Goal: Task Accomplishment & Management: Manage account settings

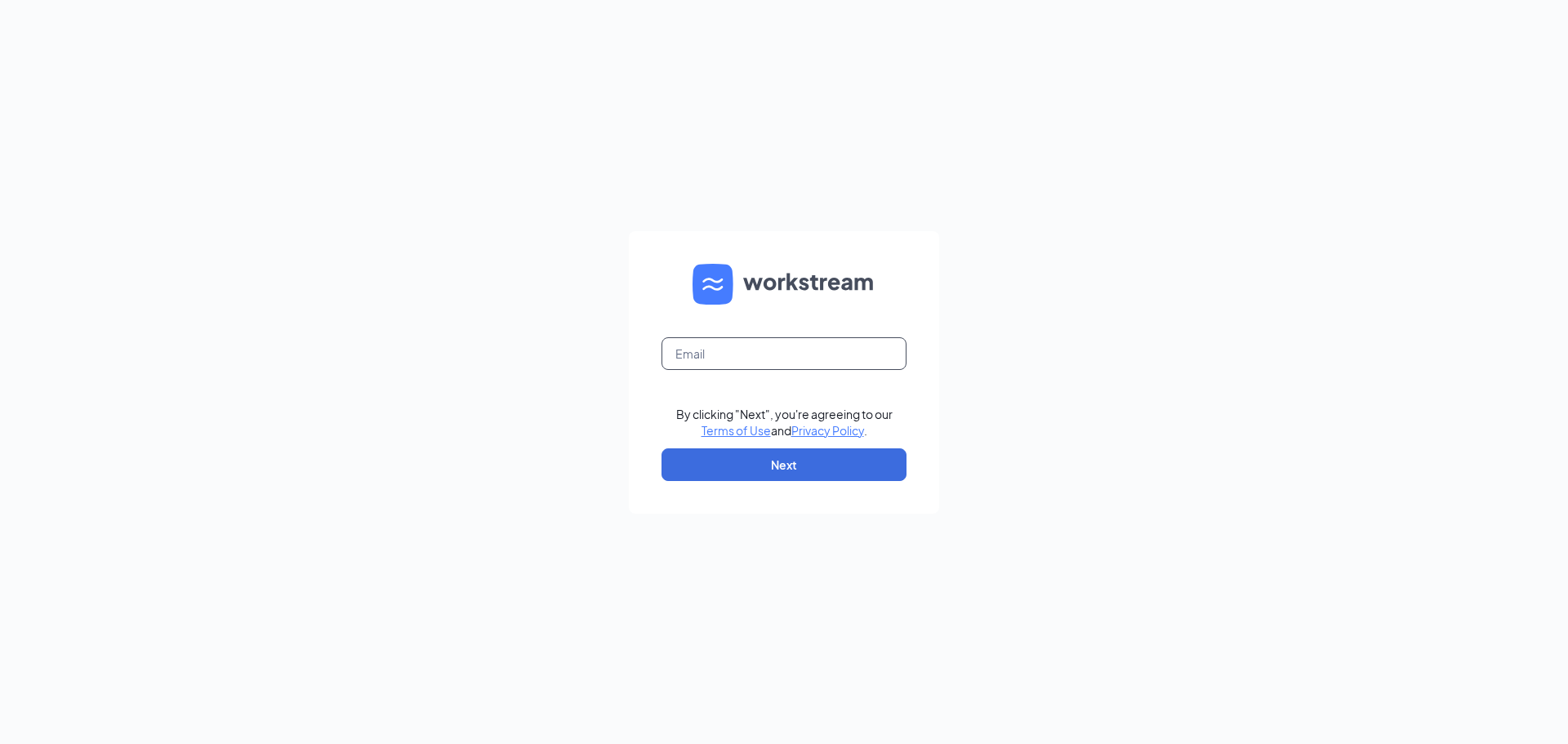
click at [698, 360] on input "text" at bounding box center [784, 353] width 245 height 33
type input "kiara@highwirecoffee.com"
click at [786, 462] on button "Next" at bounding box center [784, 464] width 245 height 33
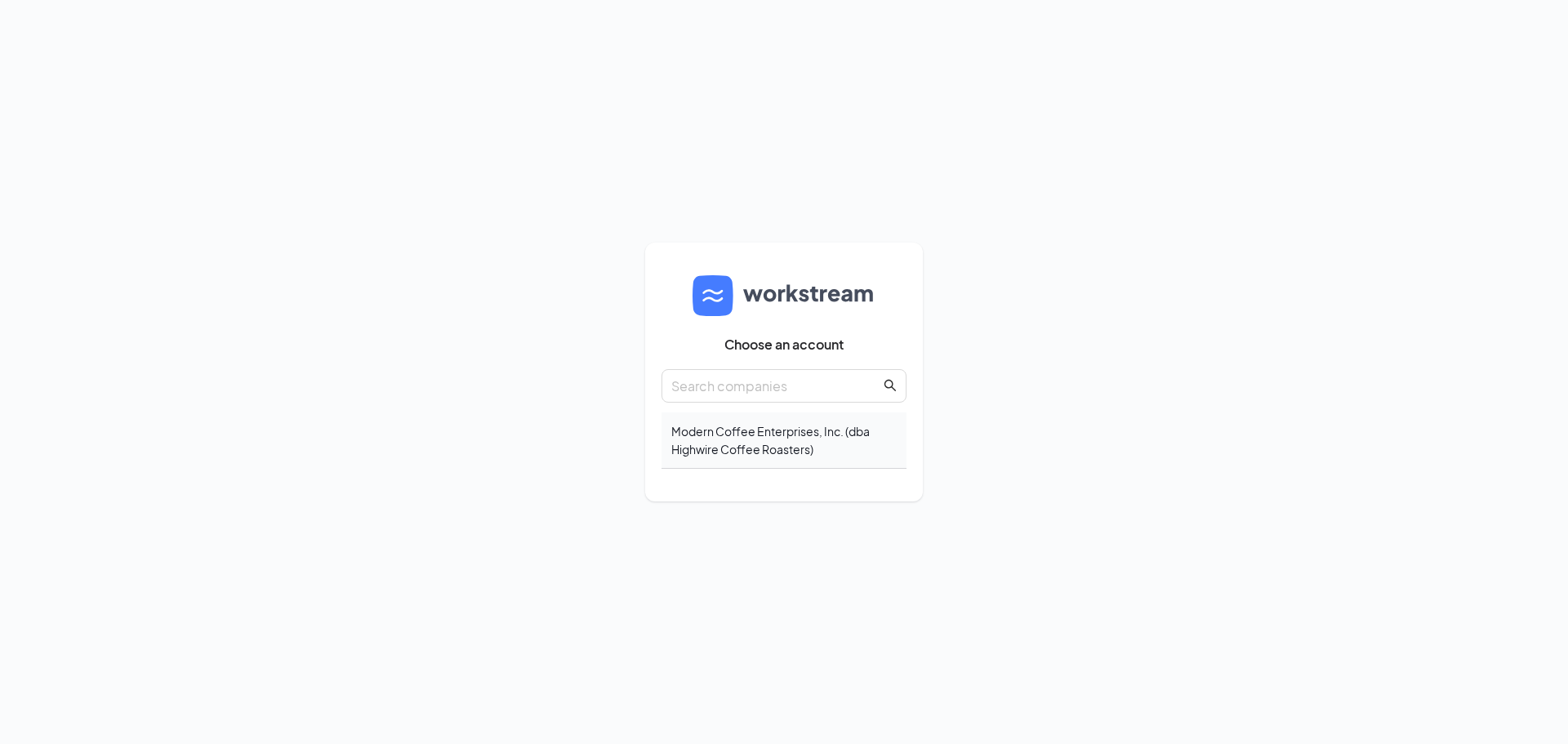
click at [722, 452] on div "Modern Coffee Enterprises, Inc. (dba Highwire Coffee Roasters)" at bounding box center [784, 441] width 245 height 56
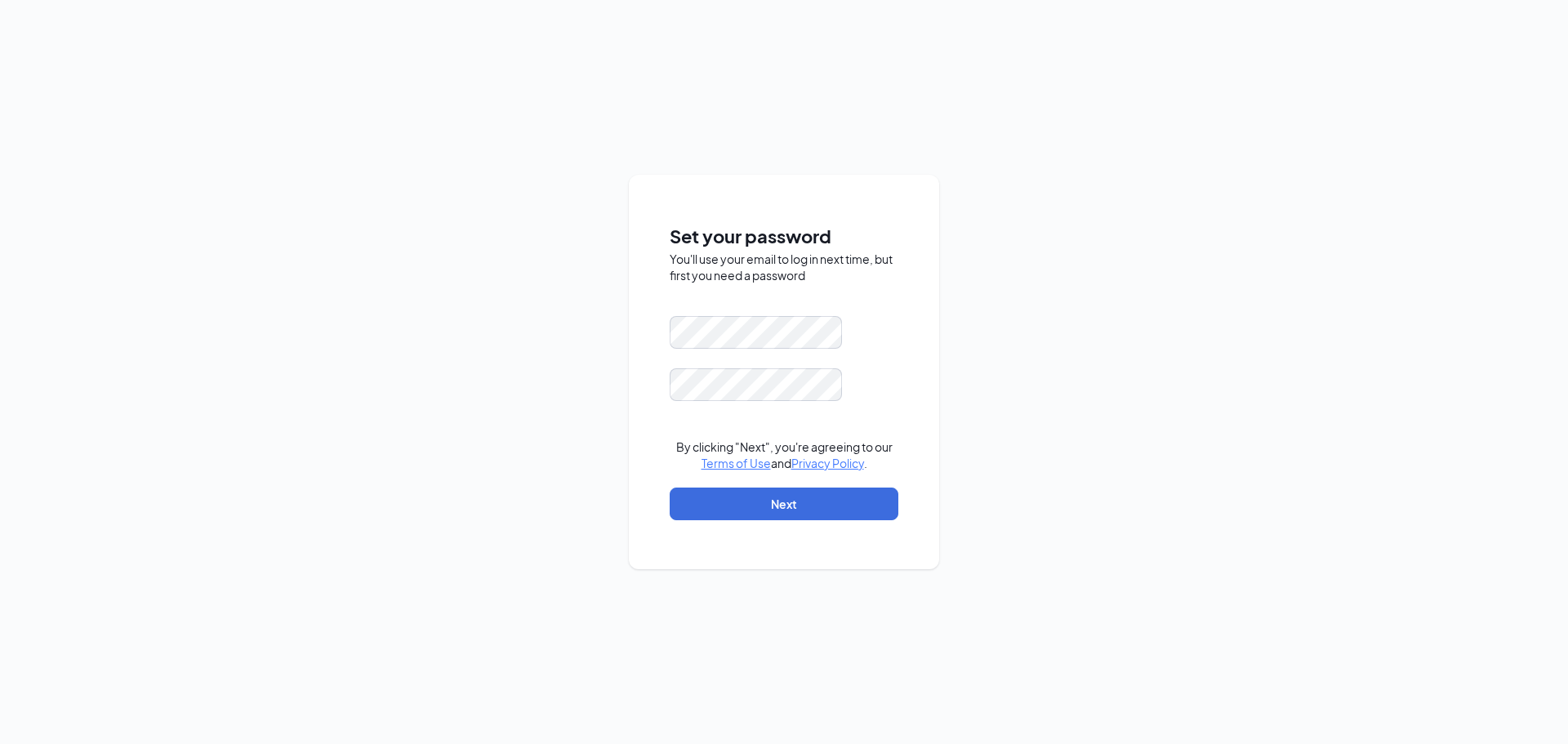
click at [986, 181] on div "Set your password You'll use your email to log in next time, but first you need…" at bounding box center [784, 372] width 1568 height 744
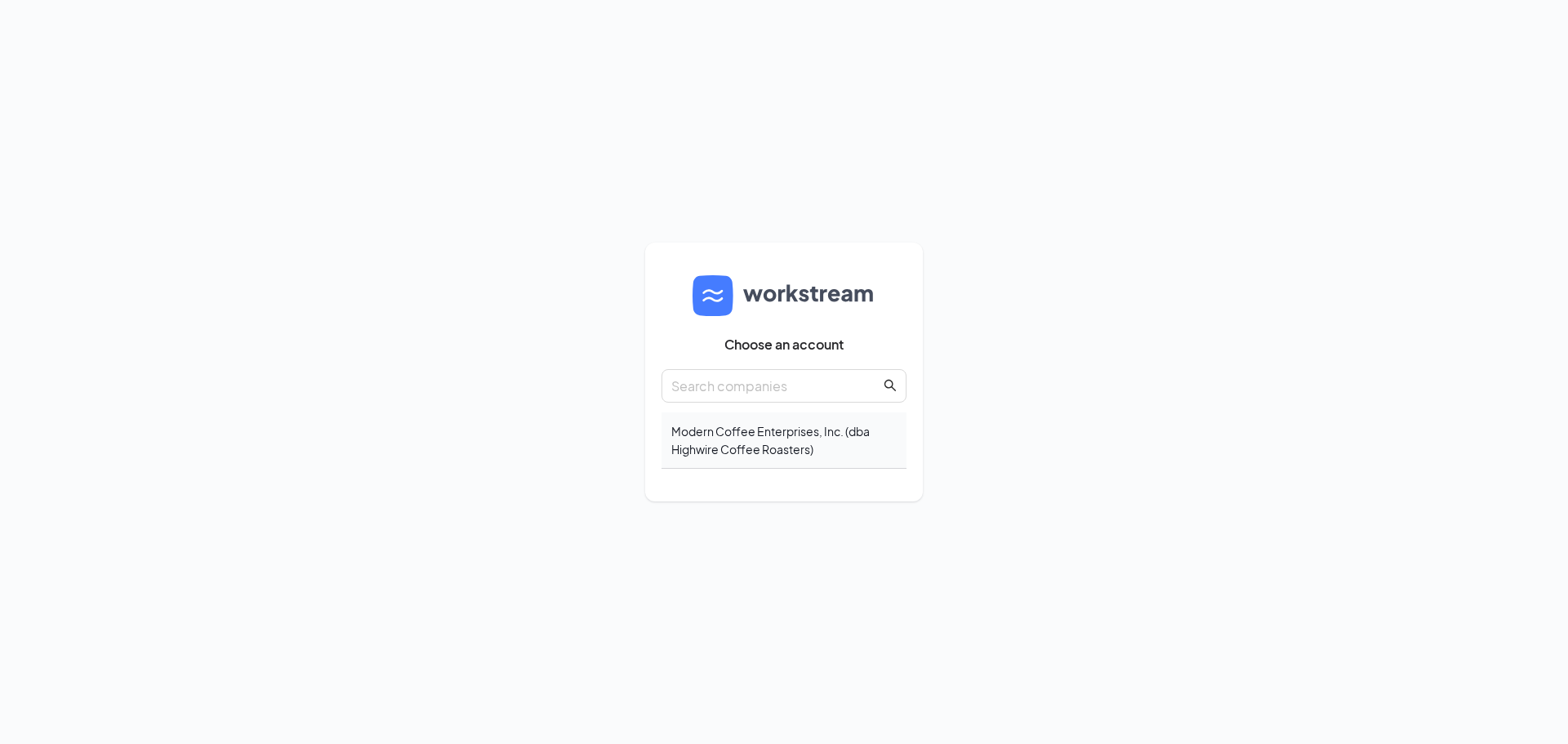
click at [826, 442] on div "Modern Coffee Enterprises, Inc. (dba Highwire Coffee Roasters)" at bounding box center [784, 441] width 245 height 56
click at [785, 453] on div "Modern Coffee Enterprises, Inc. (dba Highwire Coffee Roasters)" at bounding box center [784, 441] width 245 height 56
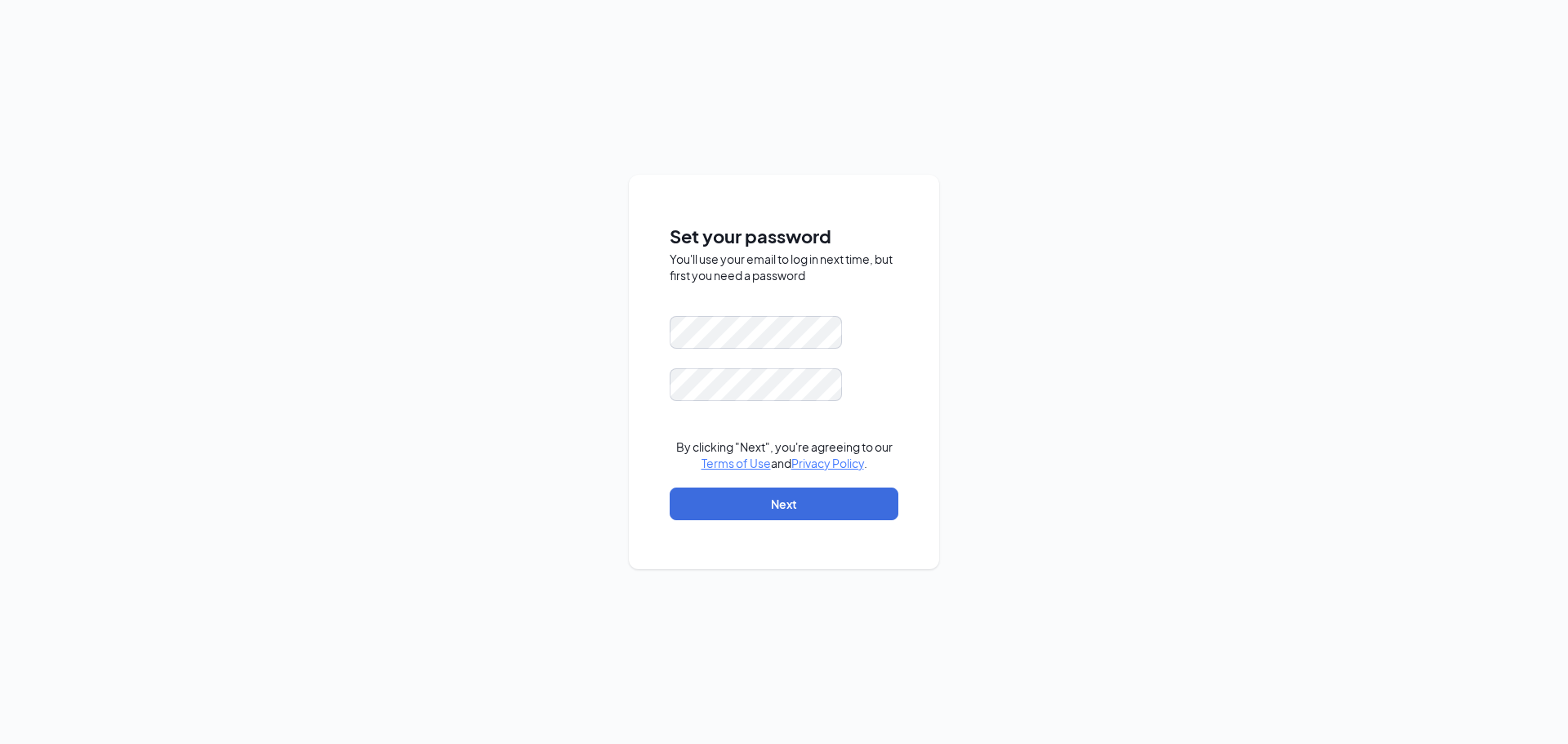
click at [1034, 319] on div "Set your password You'll use your email to log in next time, but first you need…" at bounding box center [784, 372] width 1568 height 744
click at [985, 274] on div "Set your password You'll use your email to log in next time, but first you need…" at bounding box center [784, 372] width 1568 height 744
click at [925, 337] on div "Set your password You'll use your email to log in next time, but first you need…" at bounding box center [784, 372] width 311 height 394
click at [781, 500] on button "Next" at bounding box center [784, 504] width 229 height 33
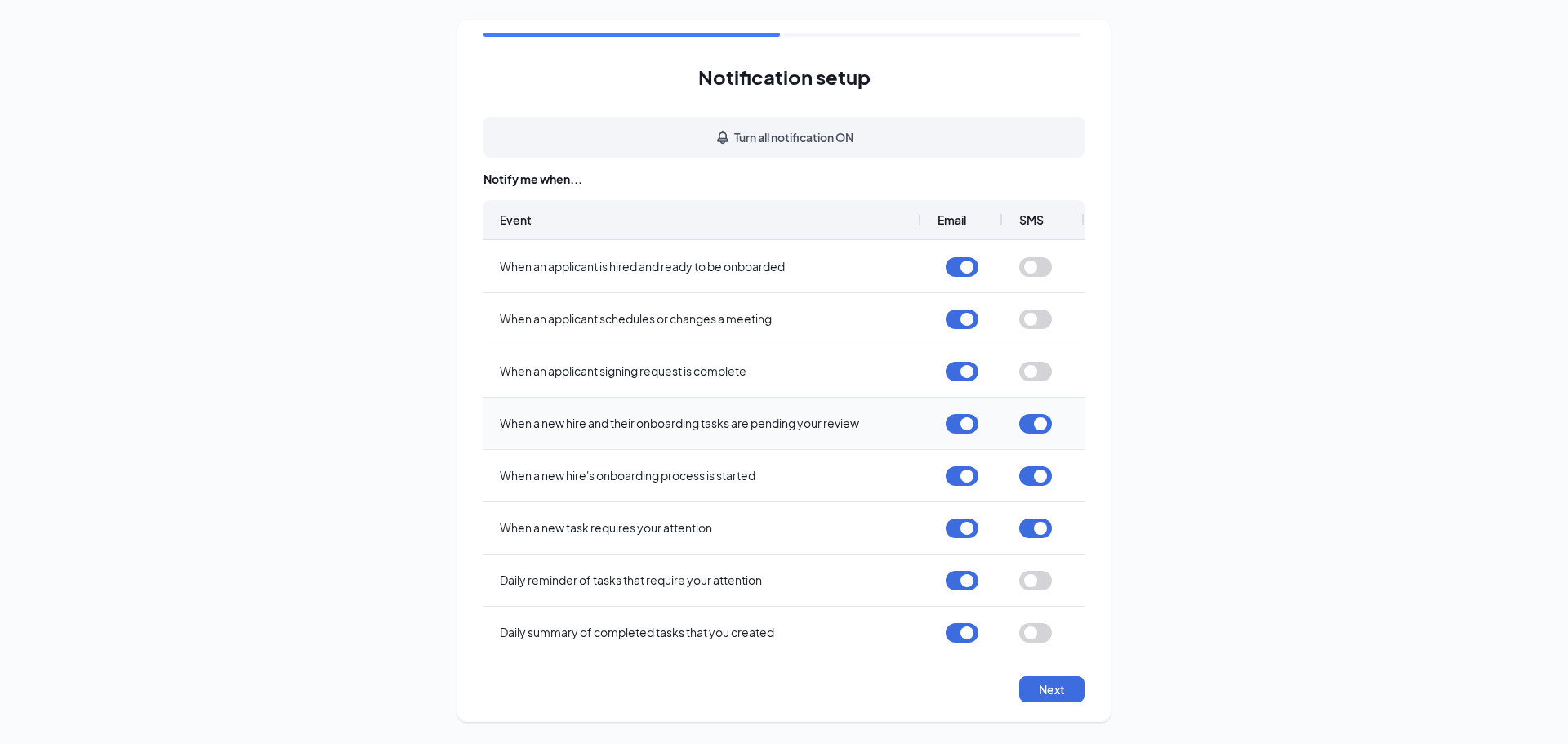
click at [1030, 426] on button "button" at bounding box center [1036, 423] width 33 height 20
click at [1041, 478] on button "button" at bounding box center [1036, 476] width 33 height 20
click at [1040, 534] on button "button" at bounding box center [1036, 528] width 33 height 20
click at [1051, 688] on button "Next" at bounding box center [1052, 688] width 66 height 26
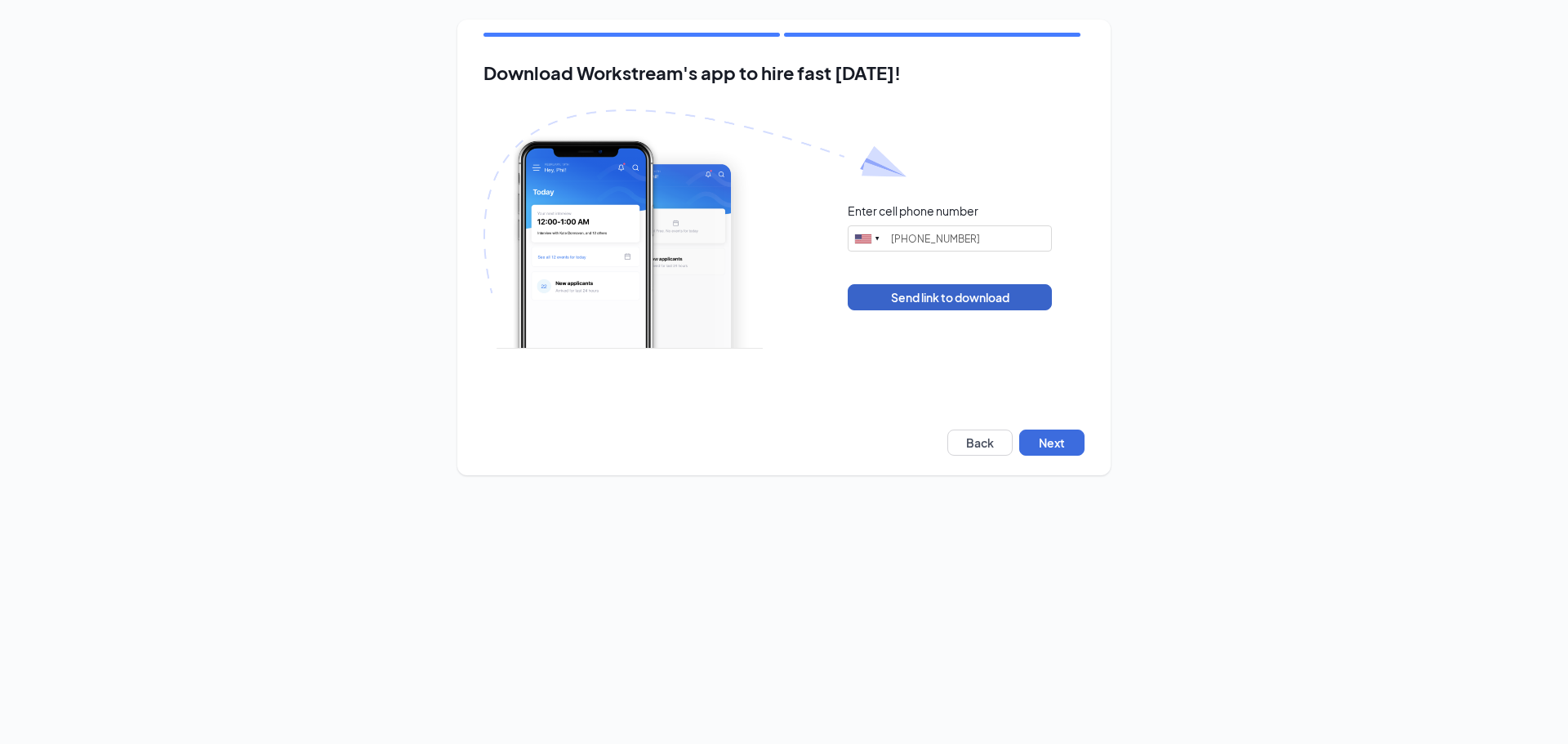
click at [980, 296] on button "Send link to download" at bounding box center [949, 297] width 204 height 26
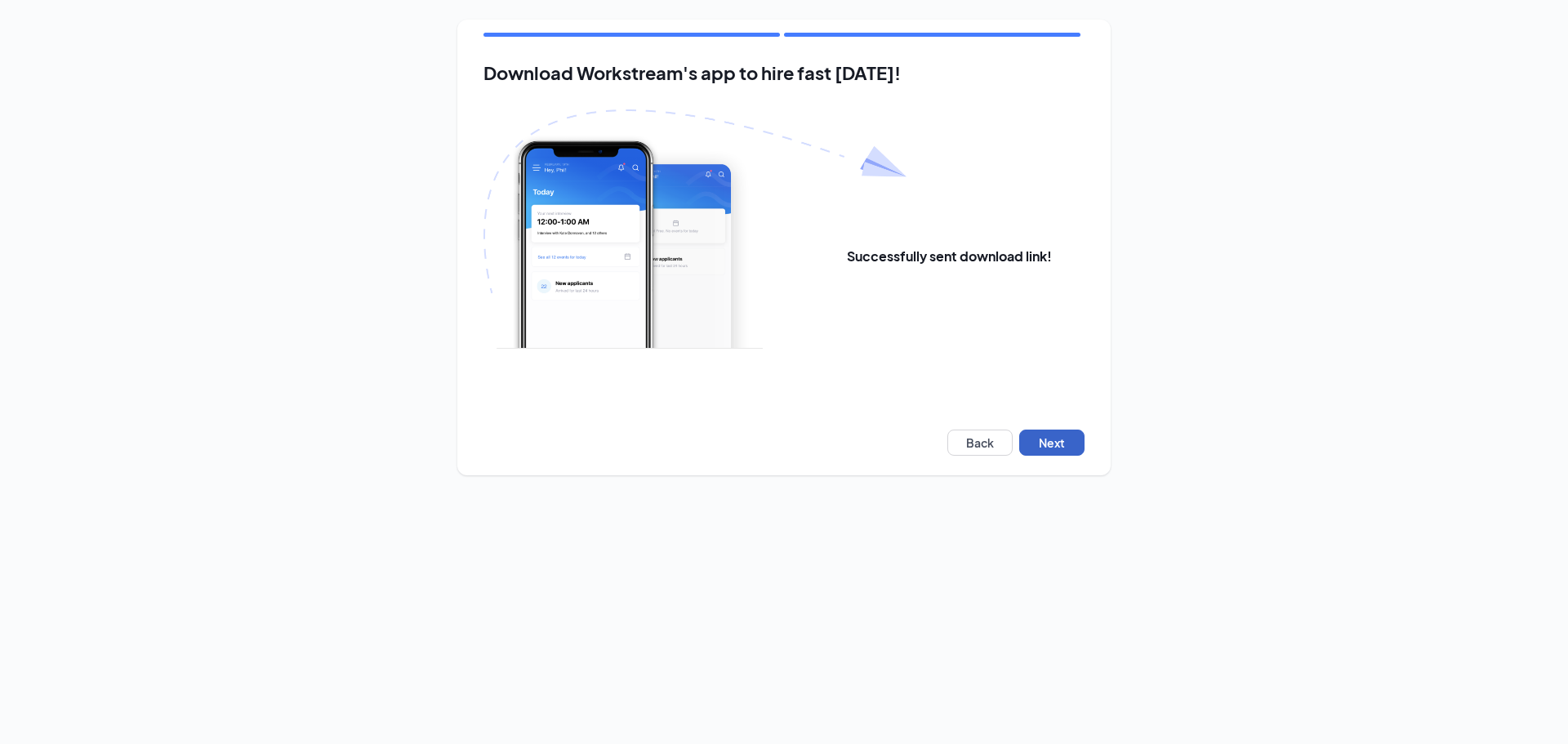
click at [1070, 443] on button "Next" at bounding box center [1052, 442] width 66 height 26
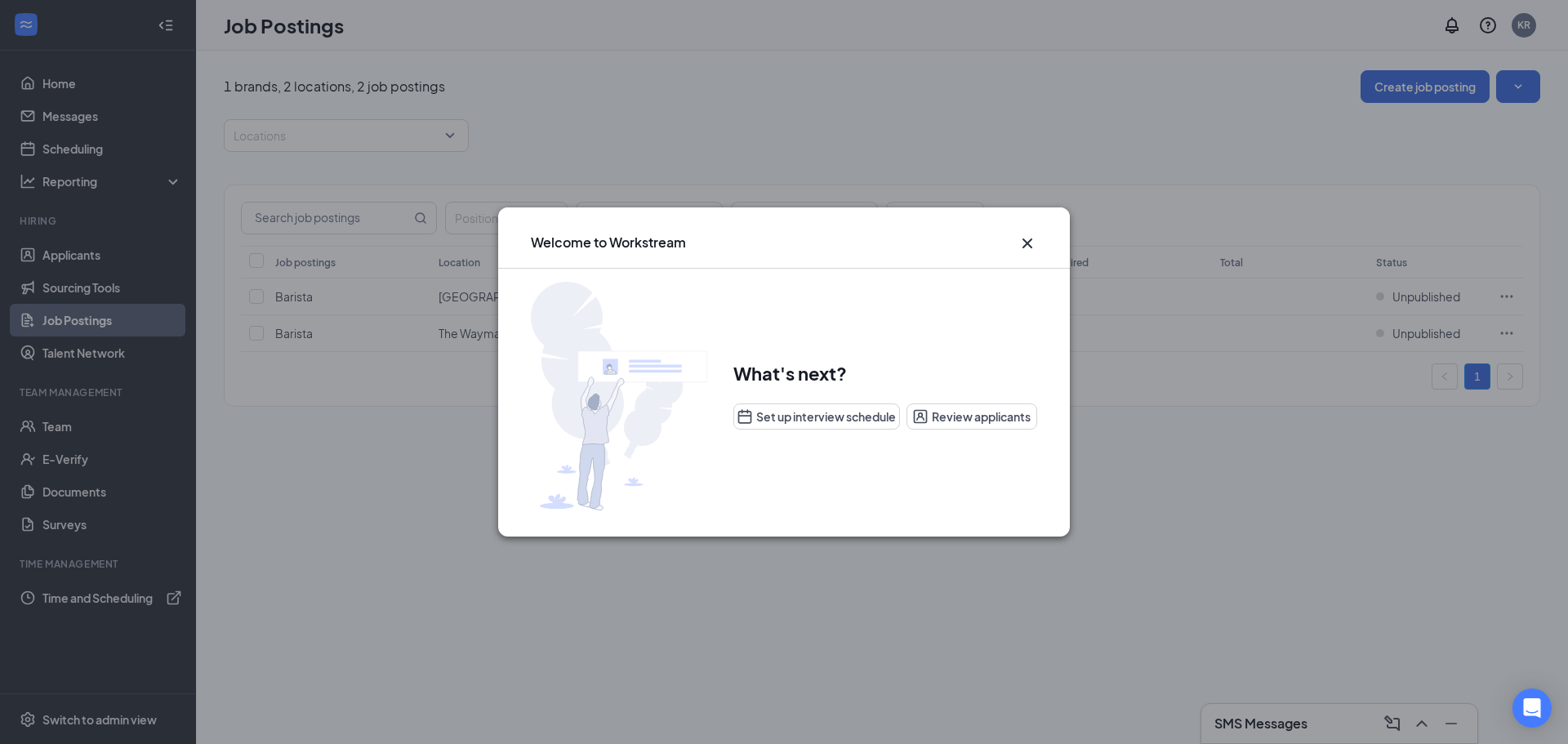
click at [1020, 246] on icon "Cross" at bounding box center [1028, 243] width 20 height 20
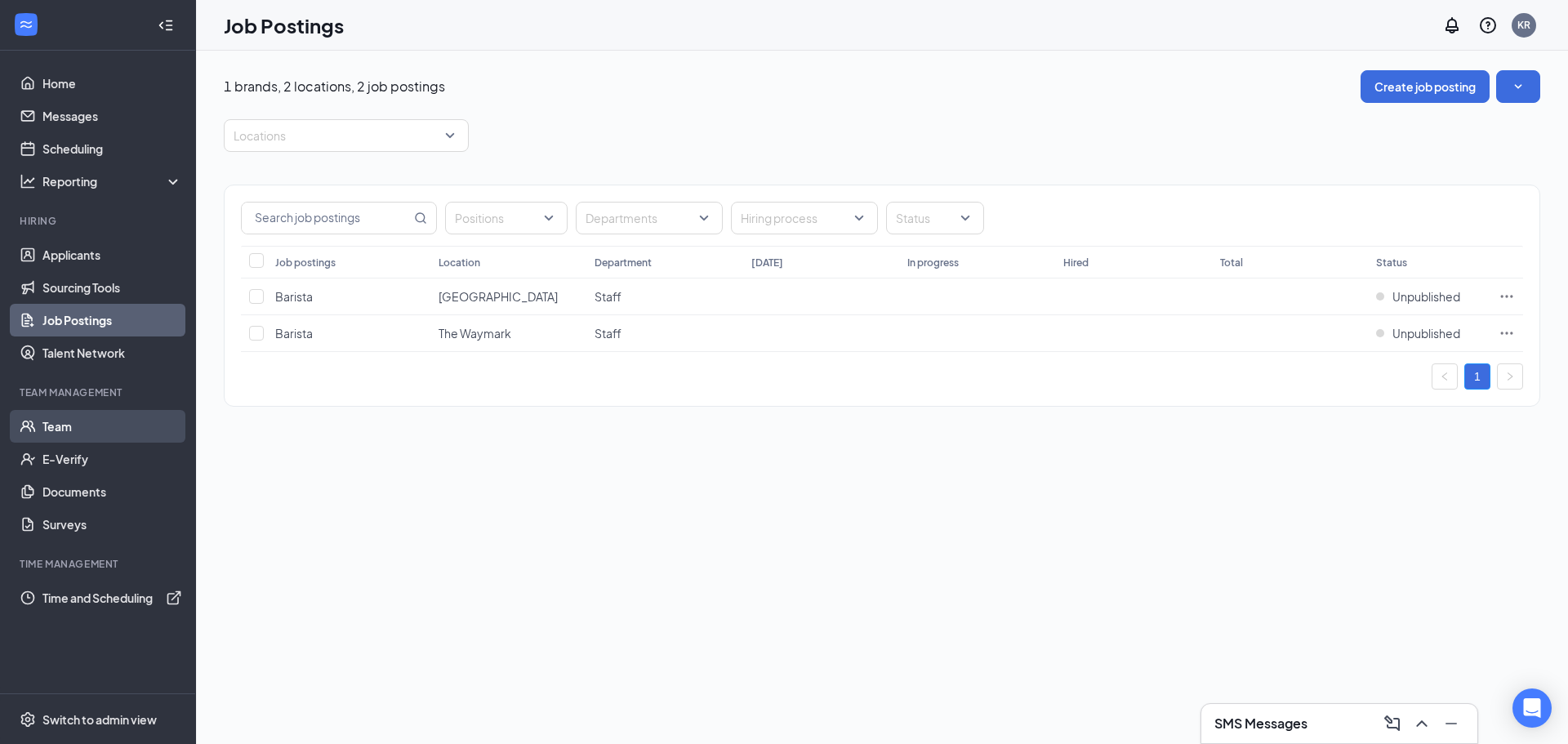
click at [111, 435] on link "Team" at bounding box center [112, 426] width 139 height 33
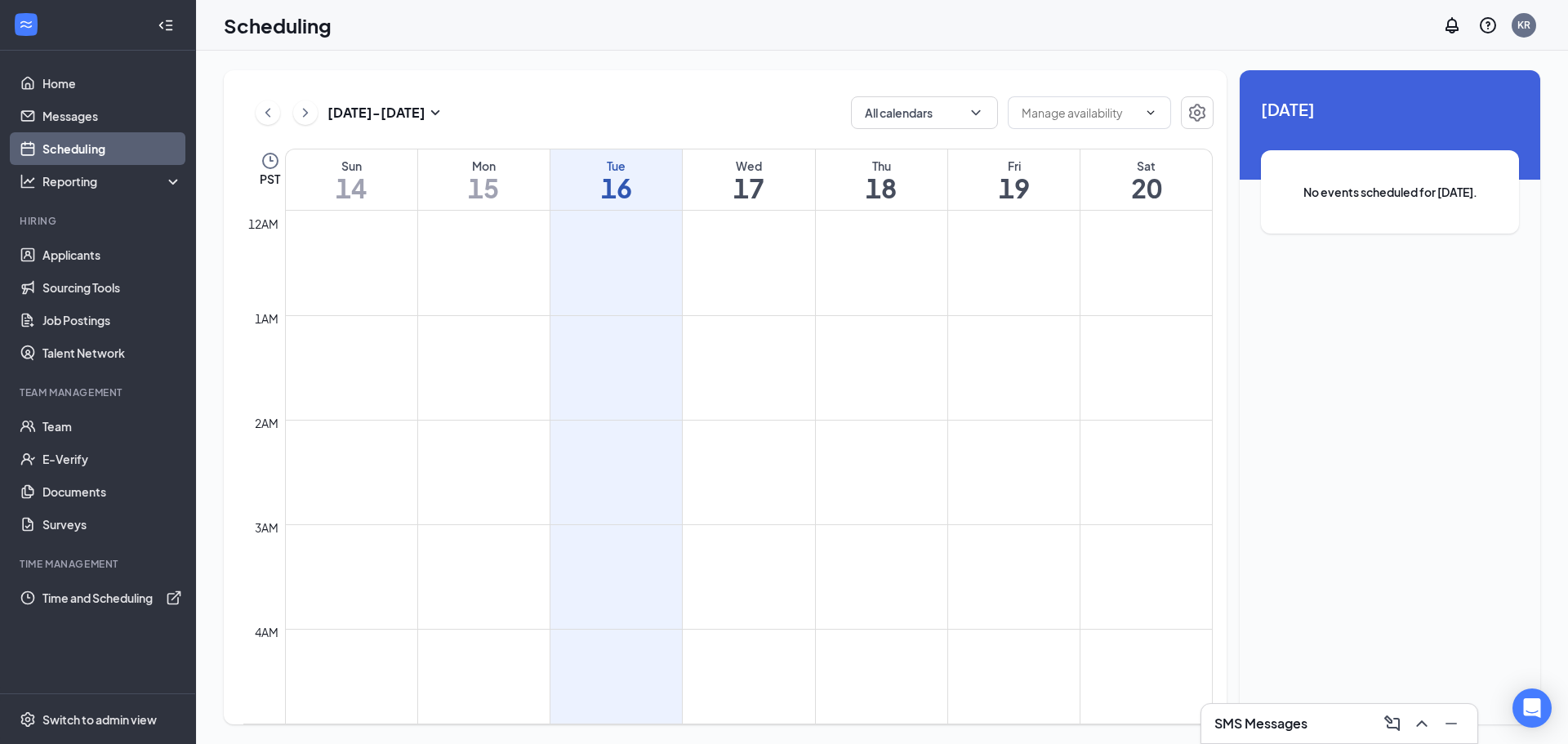
scroll to position [802, 0]
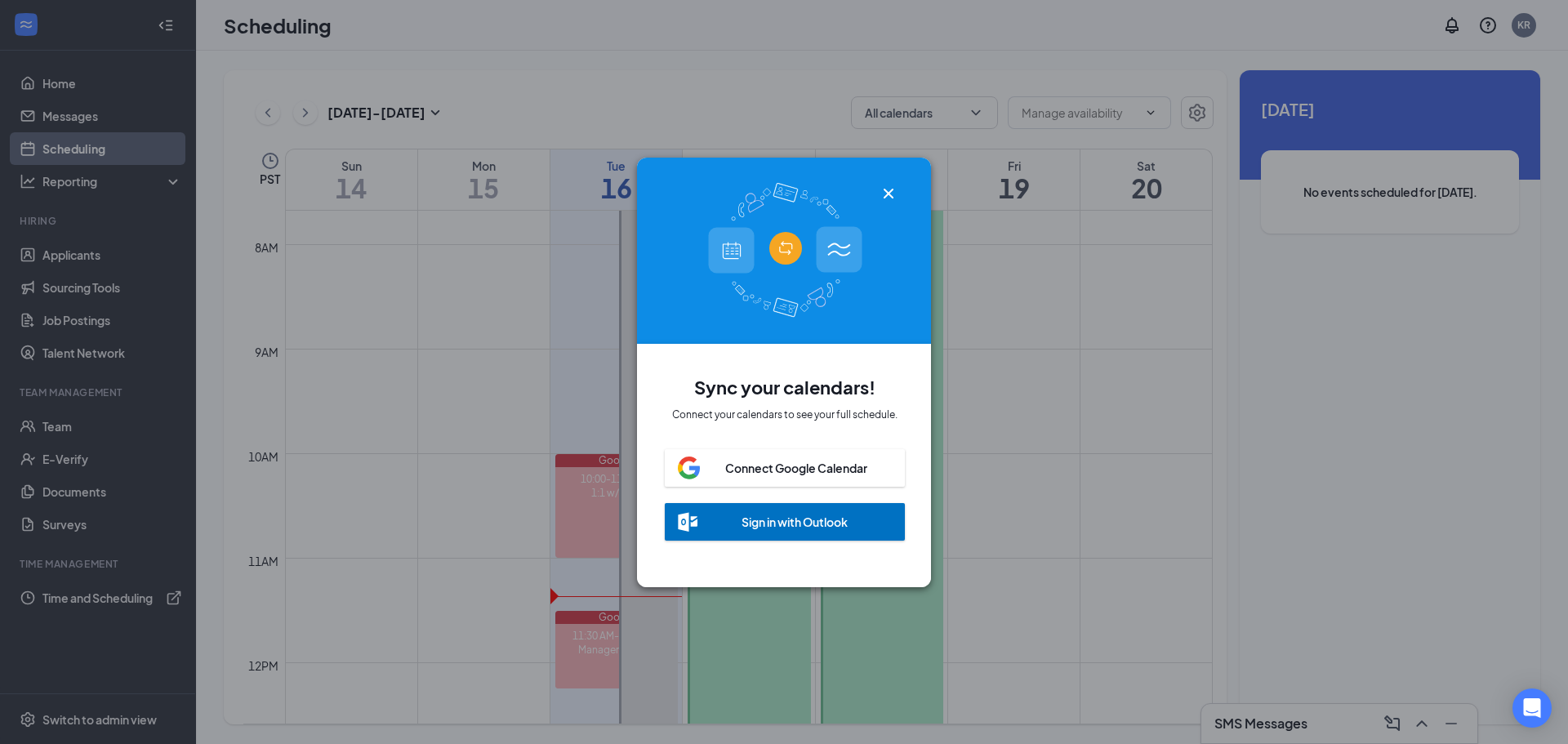
click at [726, 465] on div "Connect Google Calendar" at bounding box center [796, 468] width 142 height 16
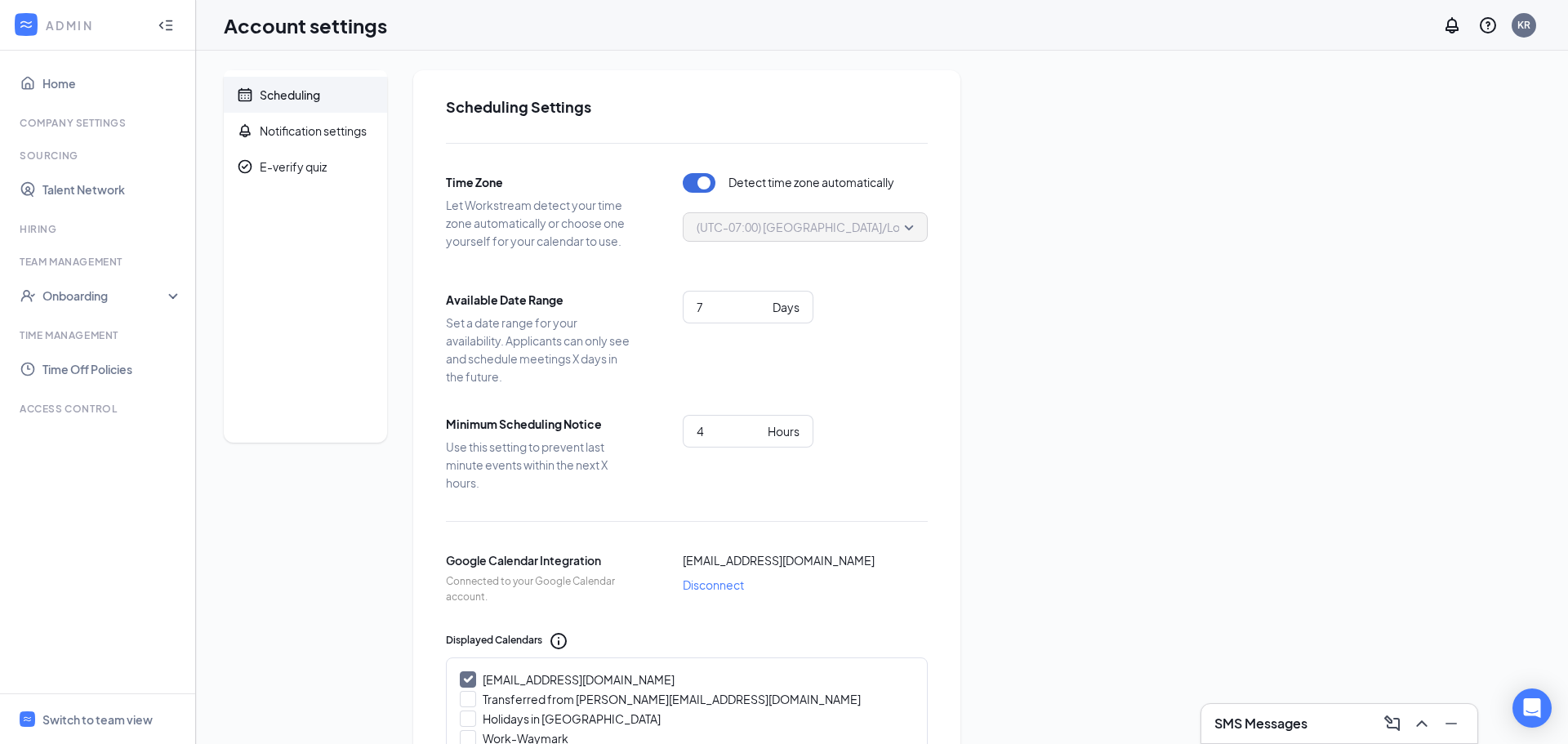
click at [280, 96] on div "Scheduling" at bounding box center [290, 95] width 60 height 16
click at [77, 87] on link "Home" at bounding box center [112, 83] width 139 height 33
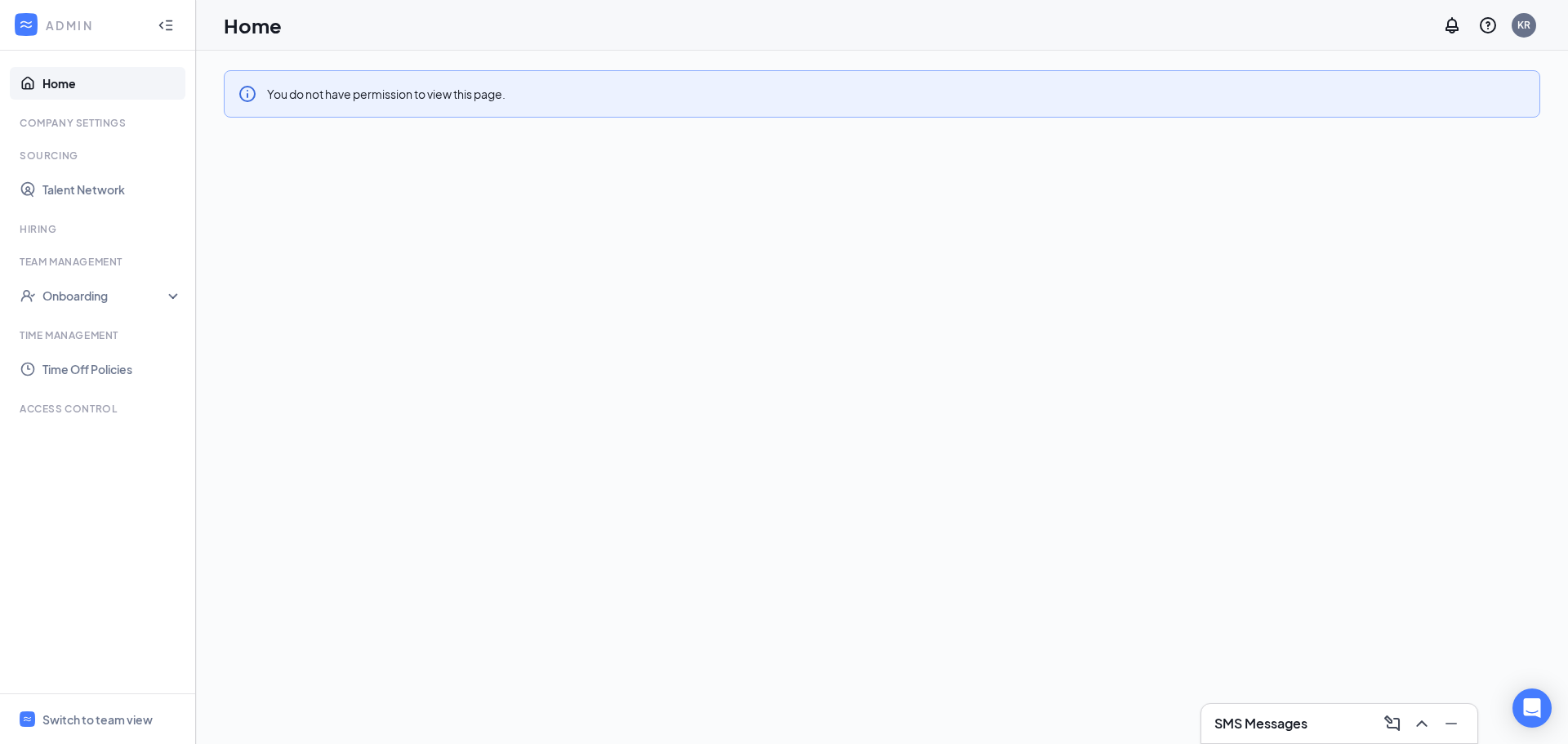
click at [28, 26] on icon "WorkstreamLogo" at bounding box center [26, 25] width 16 height 16
click at [87, 304] on div "Onboarding" at bounding box center [97, 296] width 196 height 33
click at [88, 331] on link "Onboarding Processes" at bounding box center [112, 328] width 139 height 33
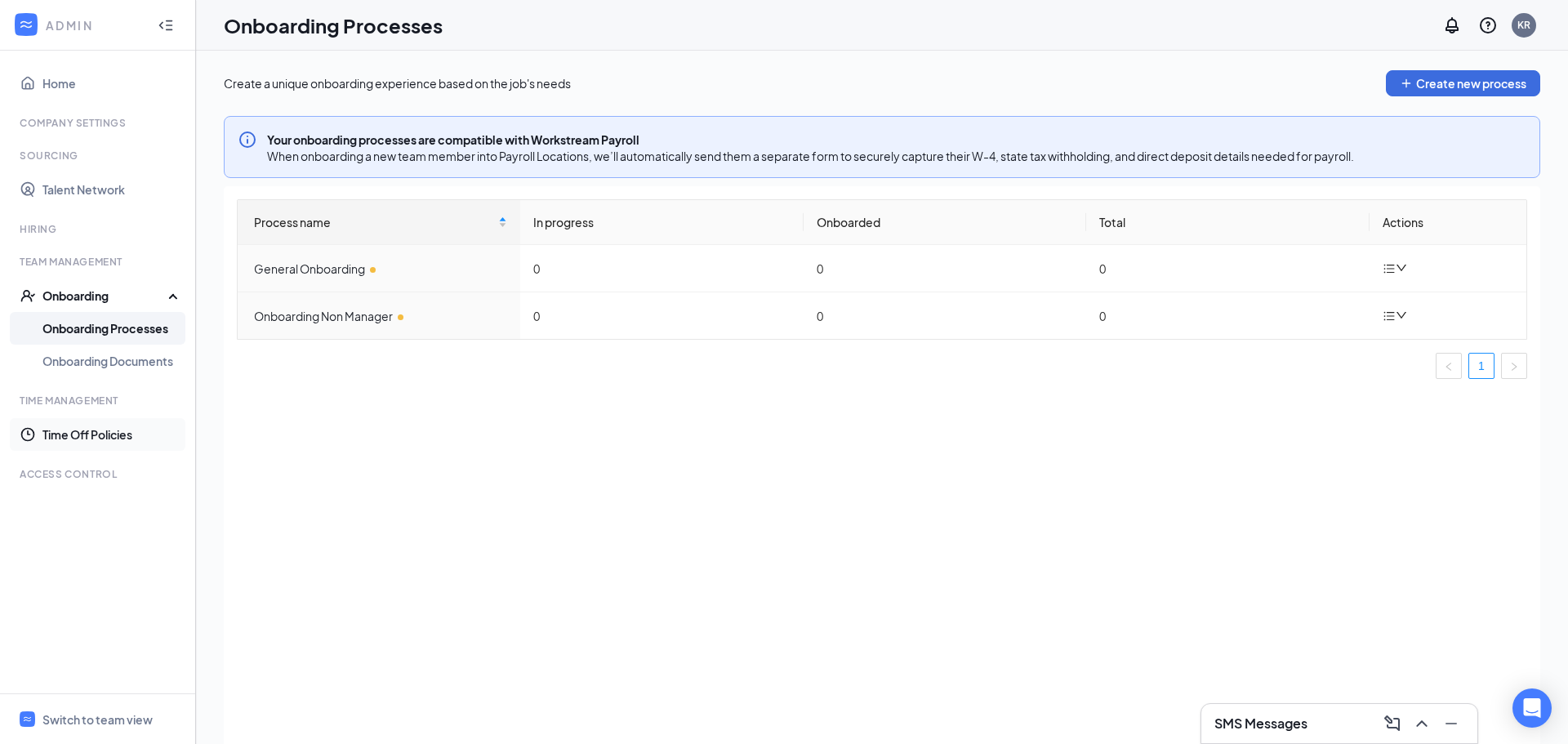
click at [98, 436] on link "Time Off Policies" at bounding box center [112, 434] width 139 height 33
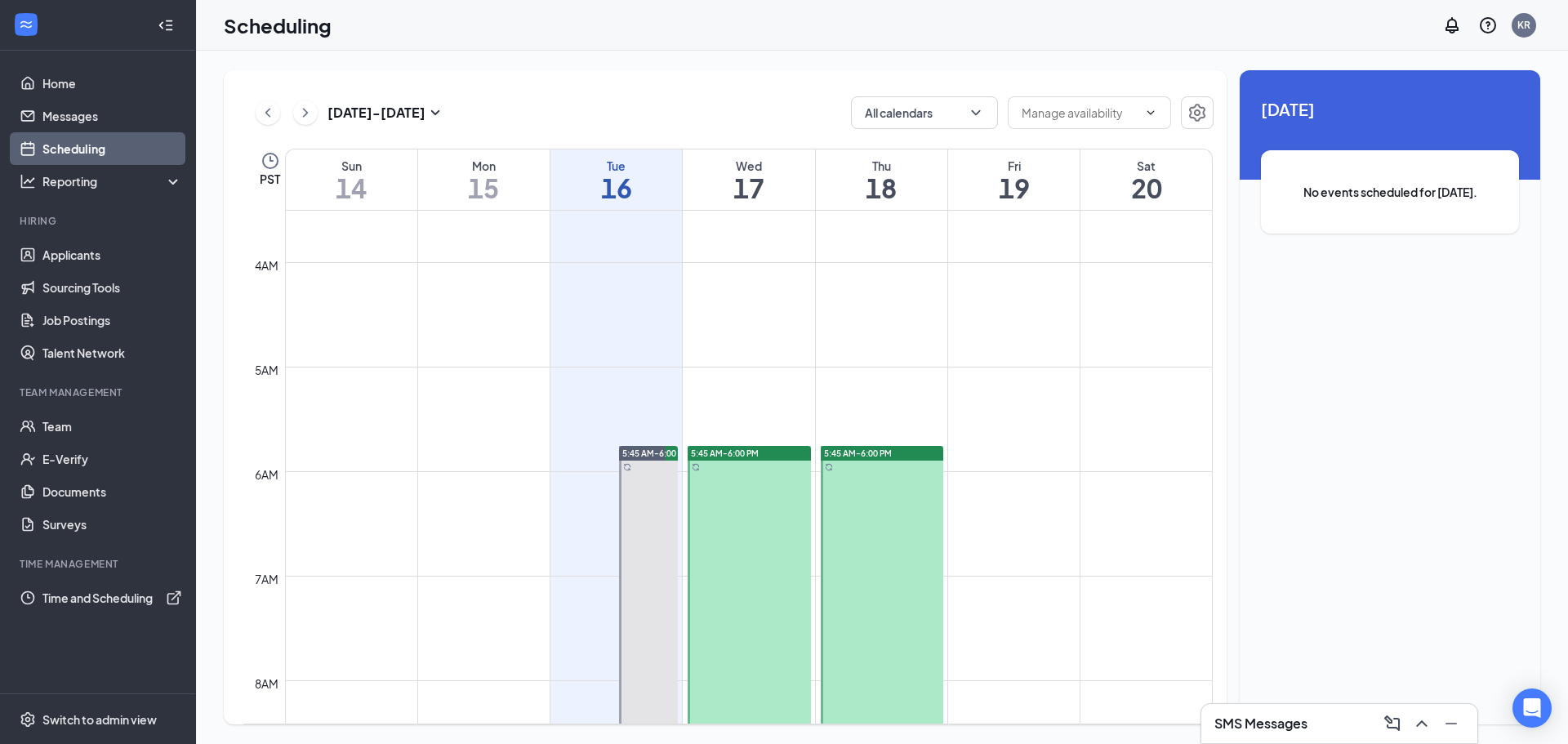
scroll to position [368, 0]
click at [128, 189] on div "Reporting" at bounding box center [97, 181] width 196 height 33
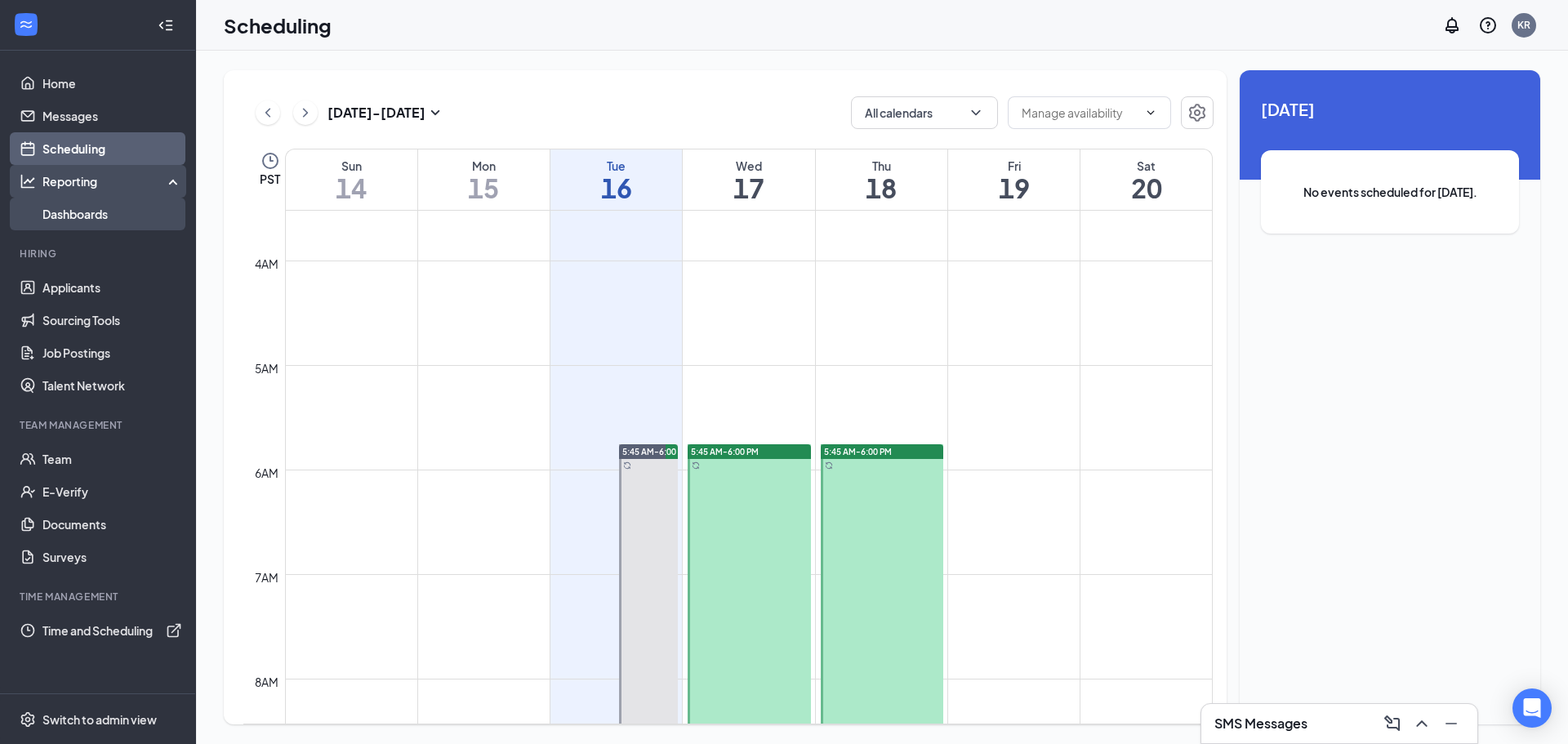
click at [89, 212] on link "Dashboards" at bounding box center [112, 214] width 139 height 33
